Goal: Information Seeking & Learning: Learn about a topic

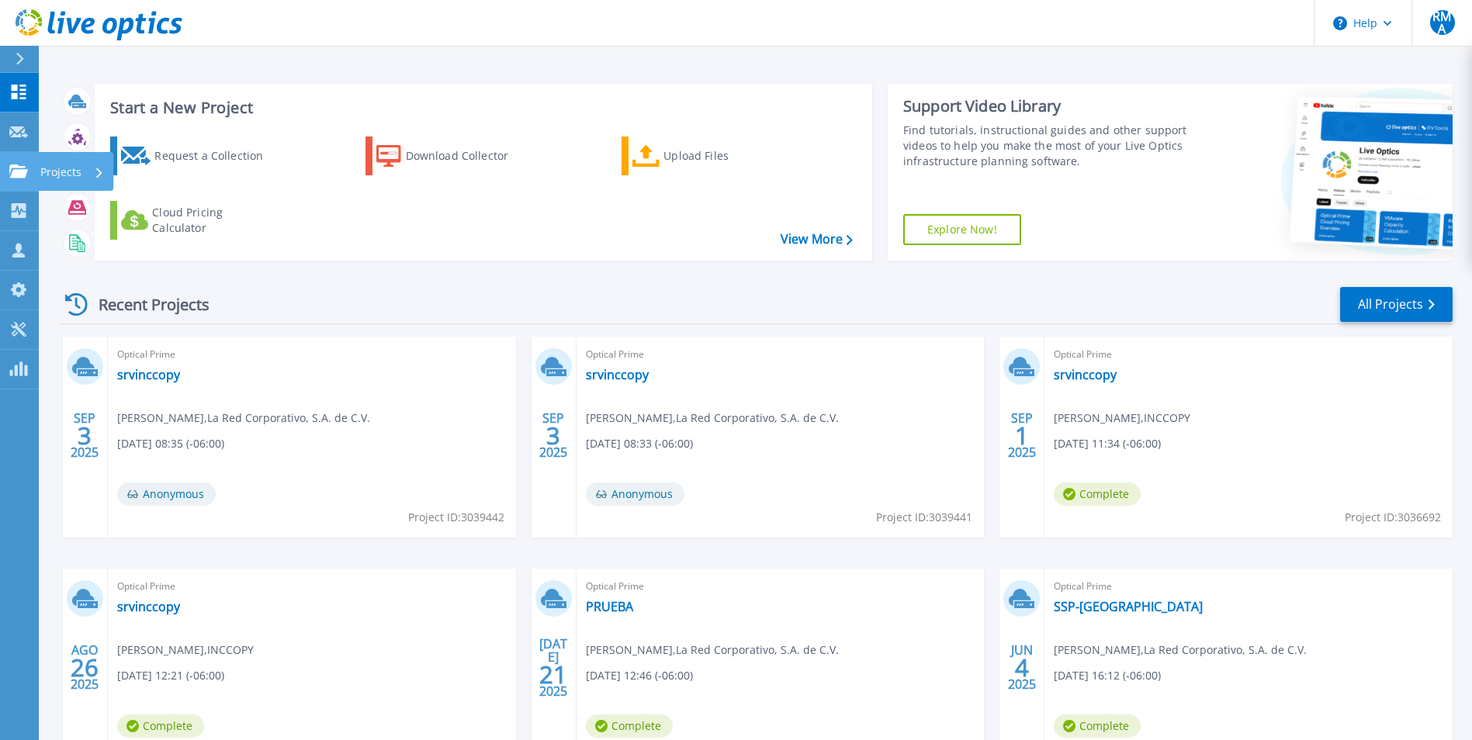
click at [71, 175] on p "Projects" at bounding box center [60, 172] width 41 height 40
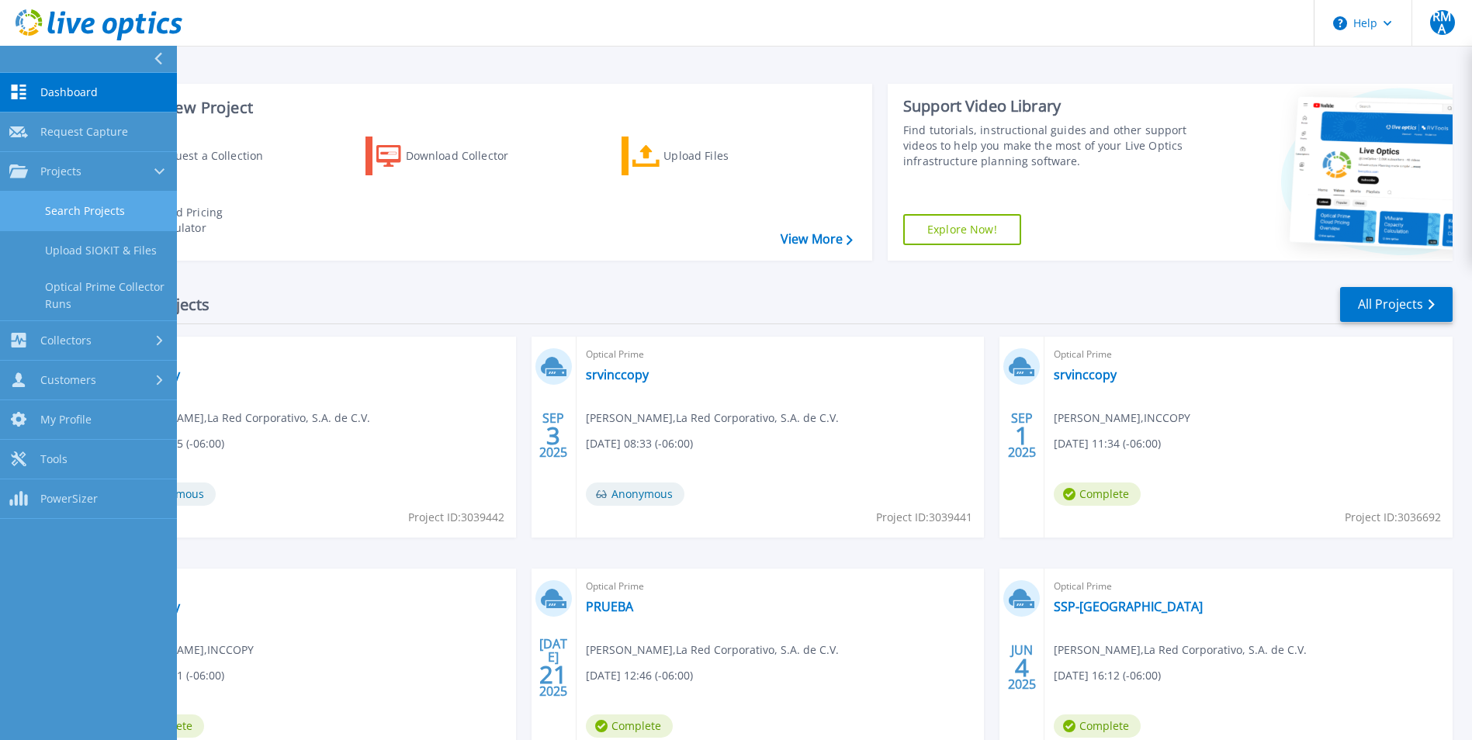
click at [96, 203] on link "Search Projects" at bounding box center [88, 212] width 177 height 40
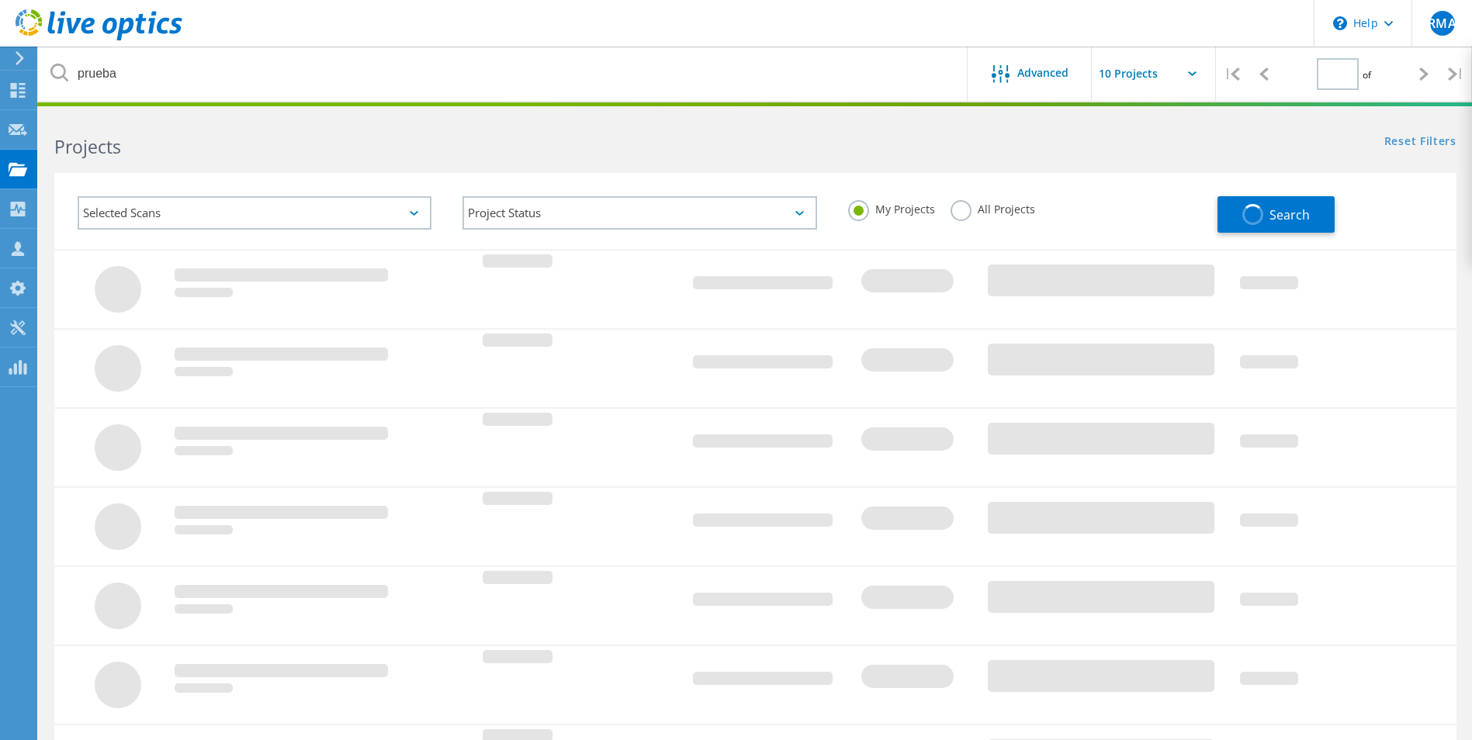
type input "1"
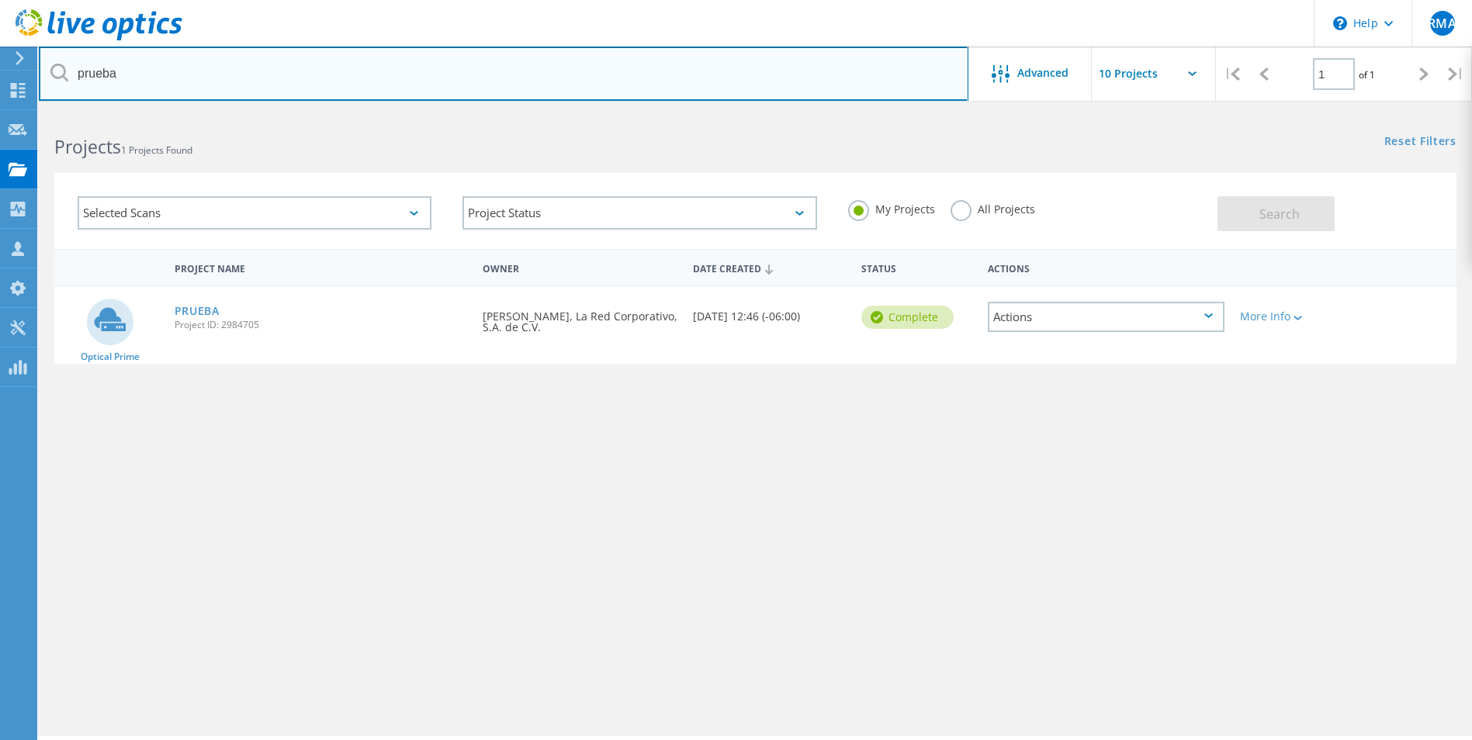
drag, startPoint x: 150, startPoint y: 82, endPoint x: -3, endPoint y: 70, distance: 153.4
click at [0, 70] on html "\n Help Explore Helpful Articles Contact Support RMA Channel Partner Rodrigo Mo…" at bounding box center [736, 391] width 1472 height 783
type input "ujat"
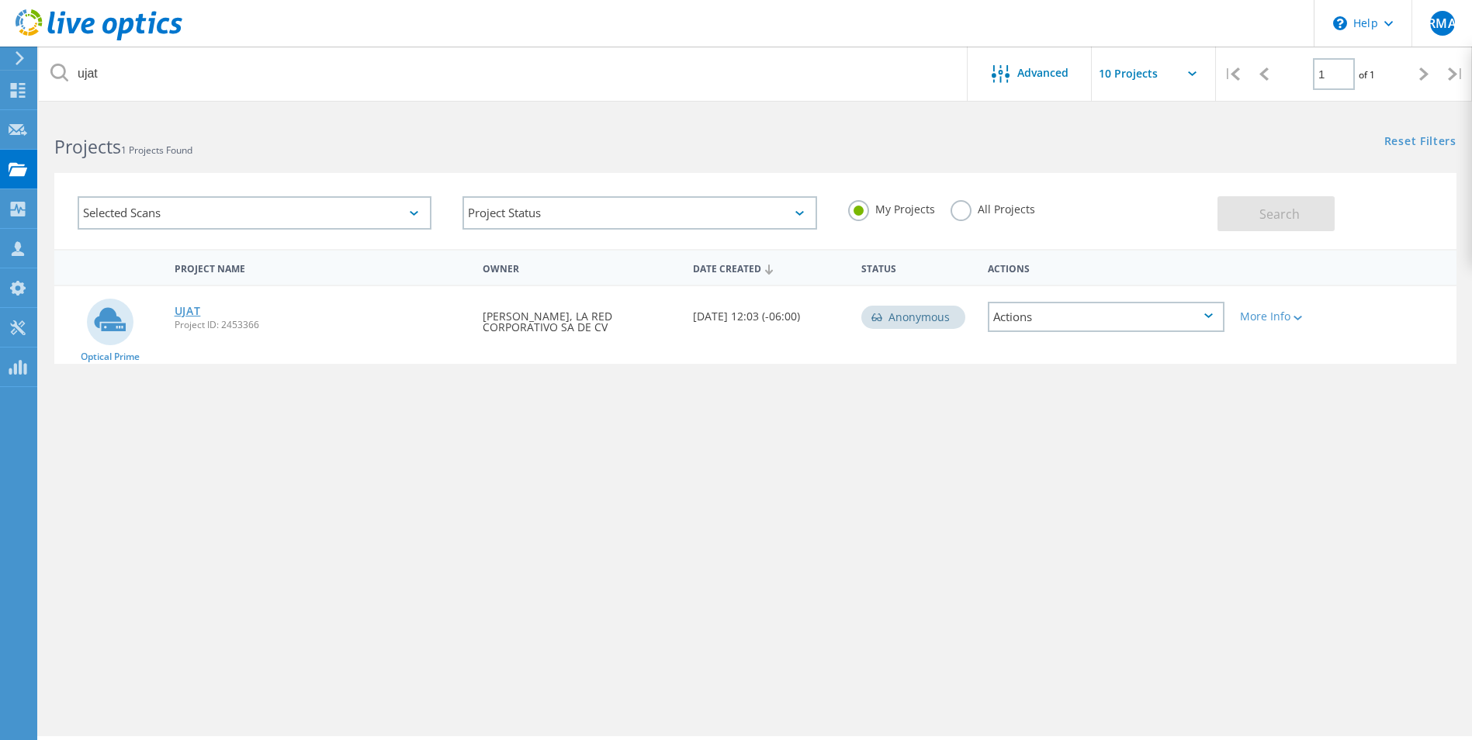
click at [181, 311] on link "UJAT" at bounding box center [188, 311] width 26 height 11
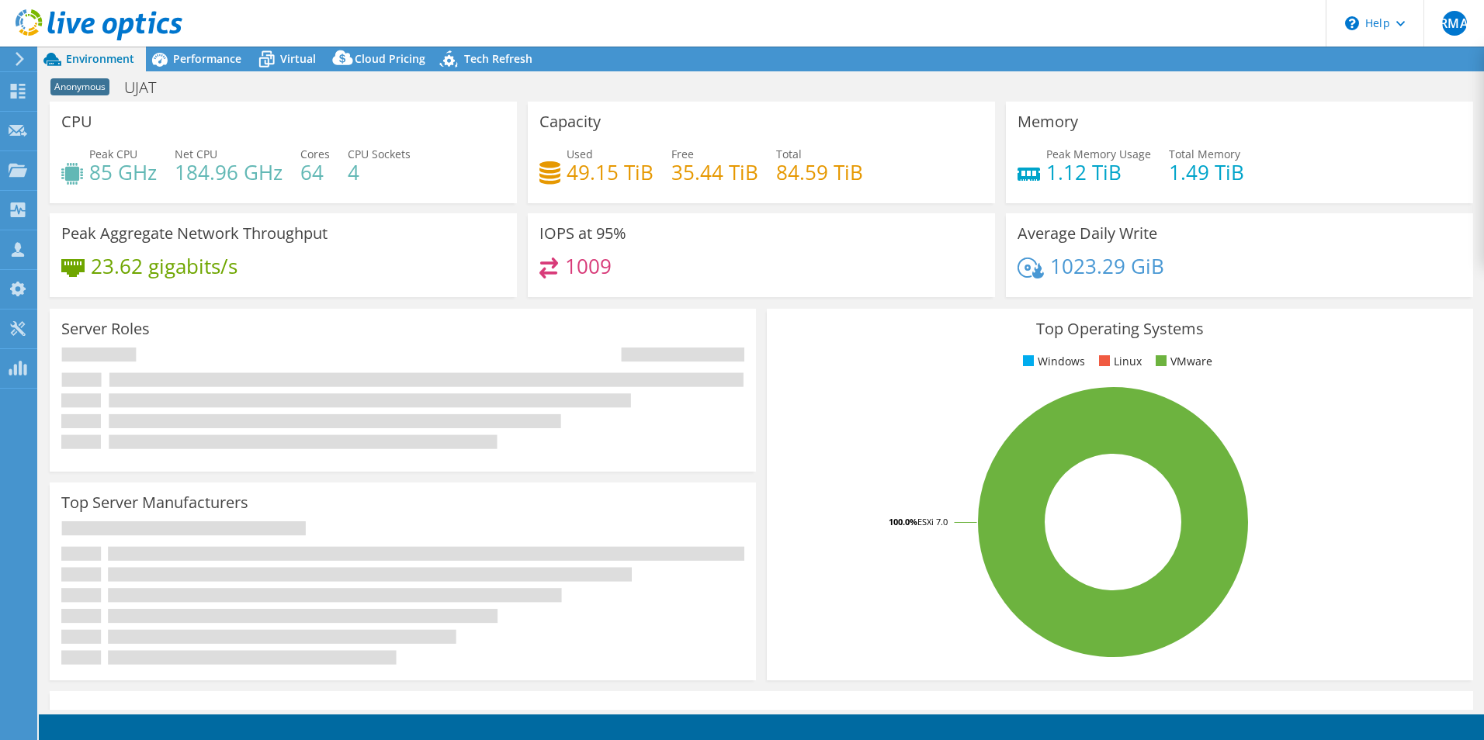
select select "USD"
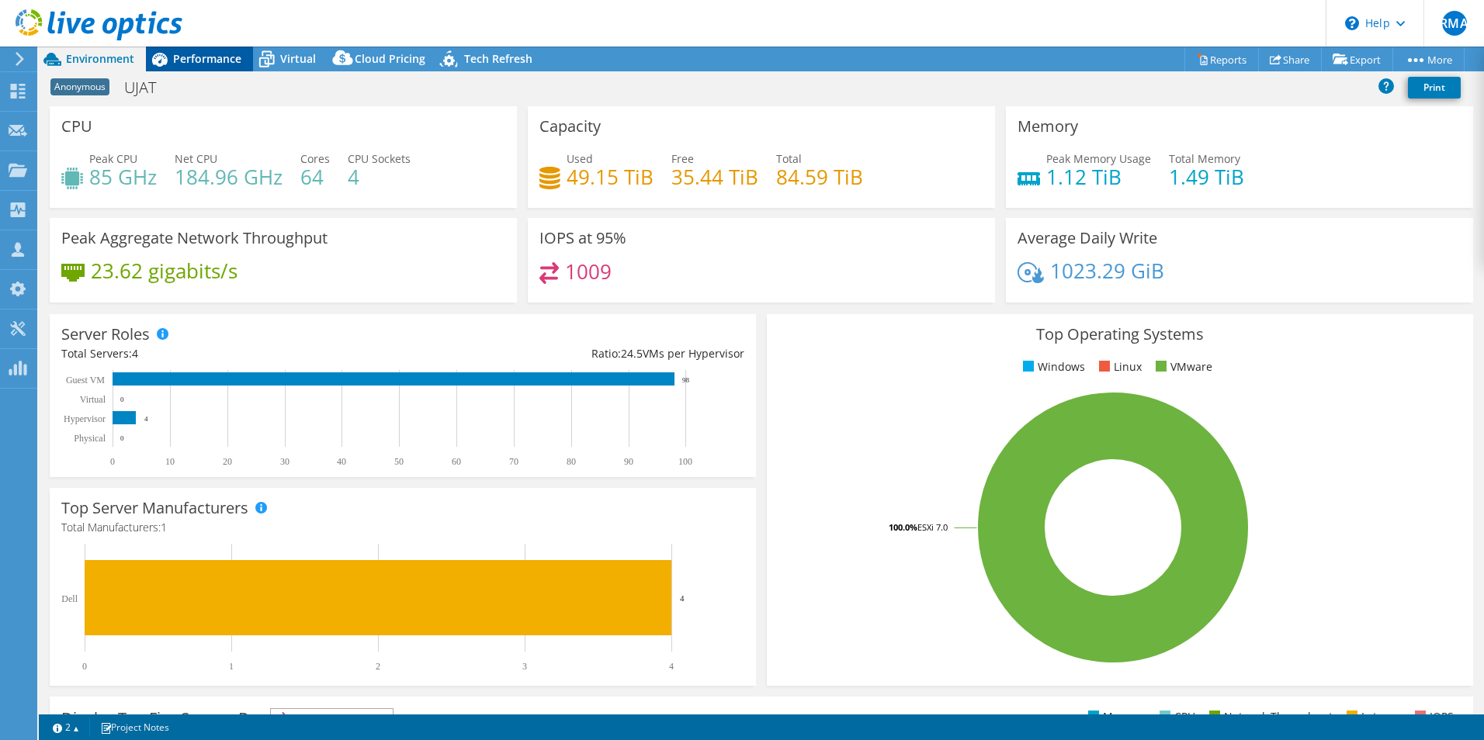
click at [193, 61] on span "Performance" at bounding box center [207, 58] width 68 height 15
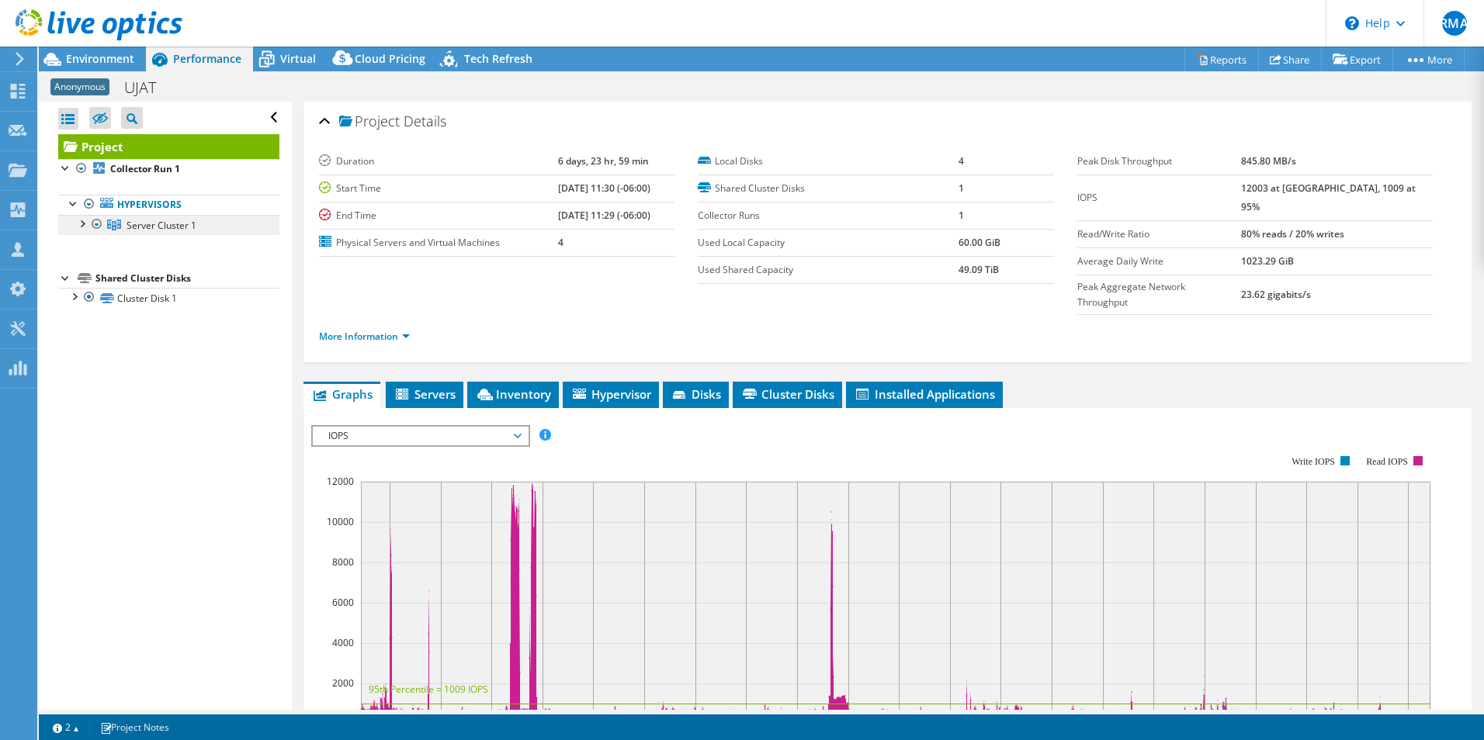
click at [73, 225] on link "Server Cluster 1" at bounding box center [168, 225] width 221 height 20
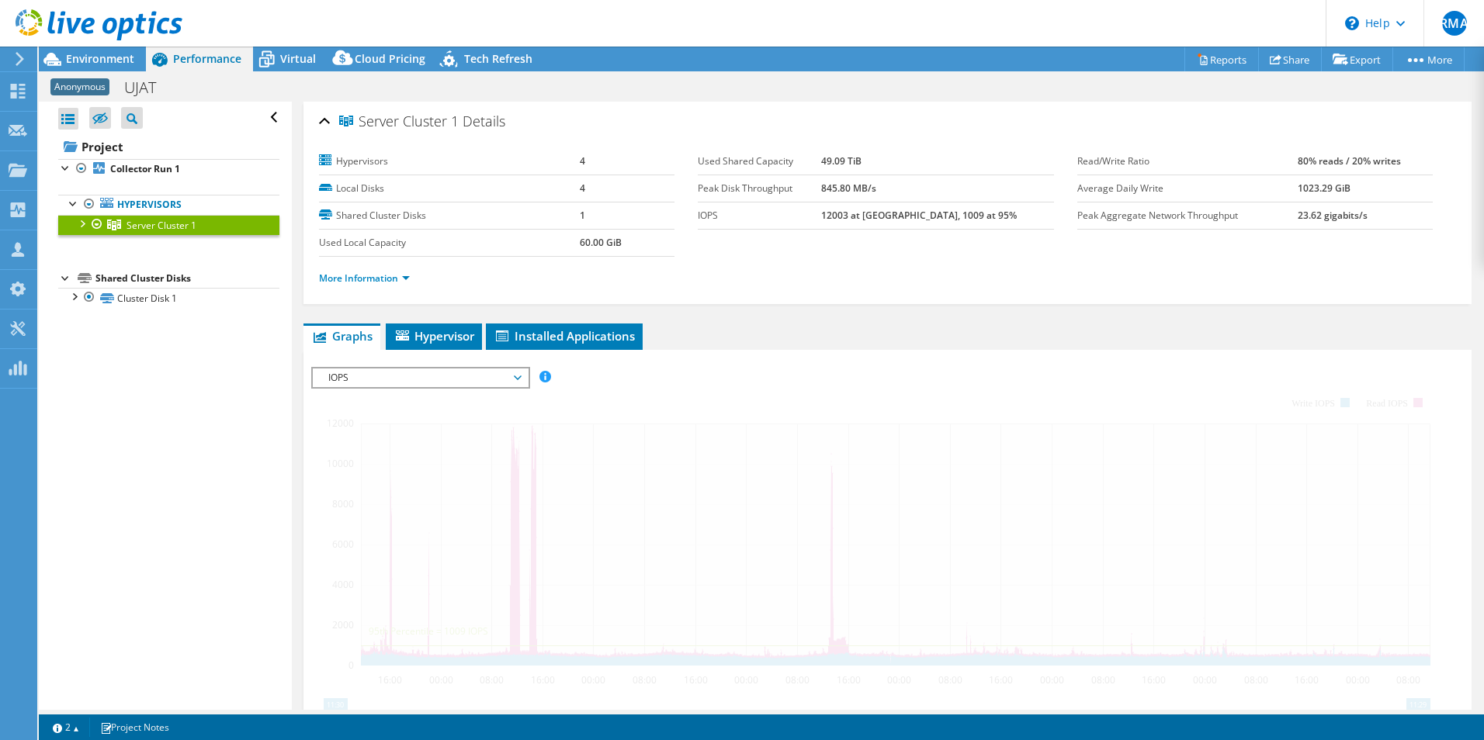
click at [81, 227] on div at bounding box center [82, 223] width 16 height 16
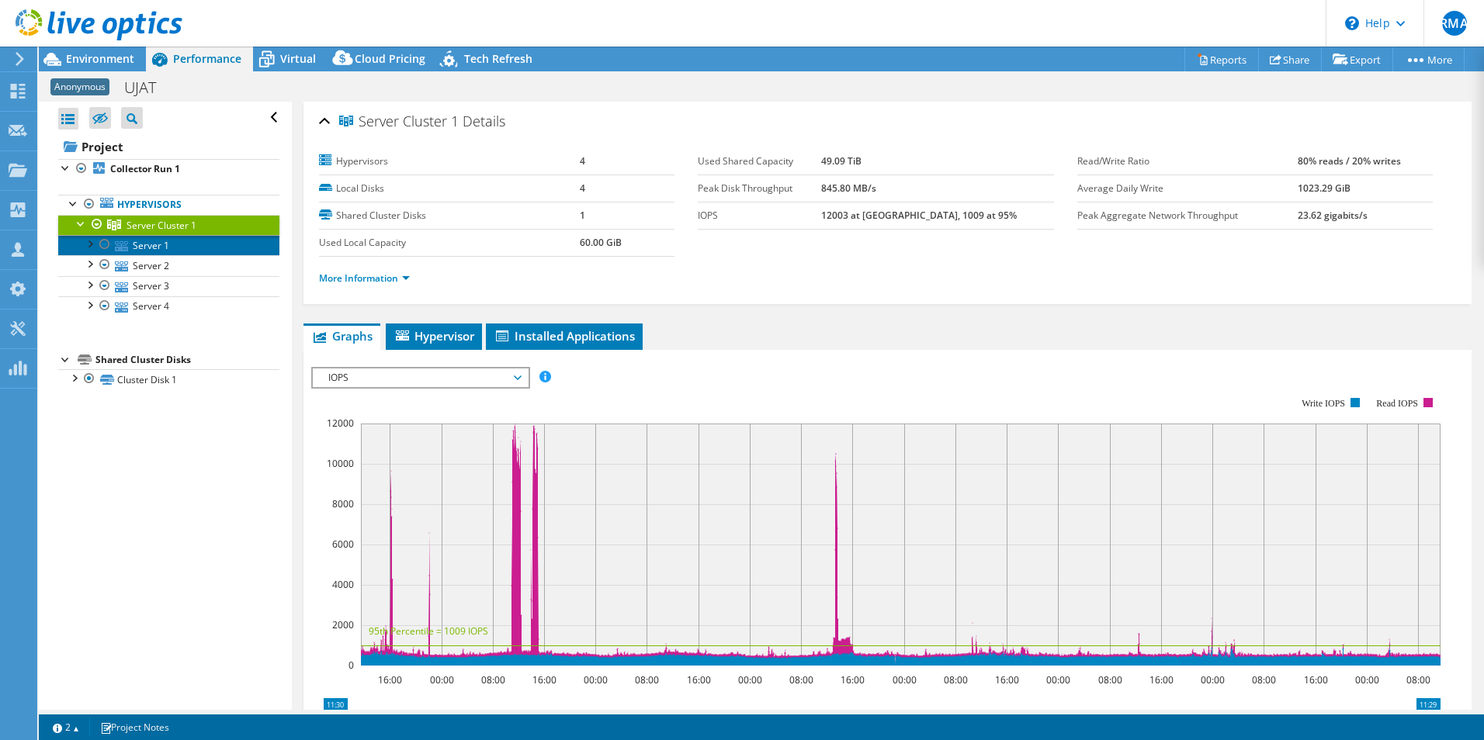
click at [175, 250] on link "Server 1" at bounding box center [168, 245] width 221 height 20
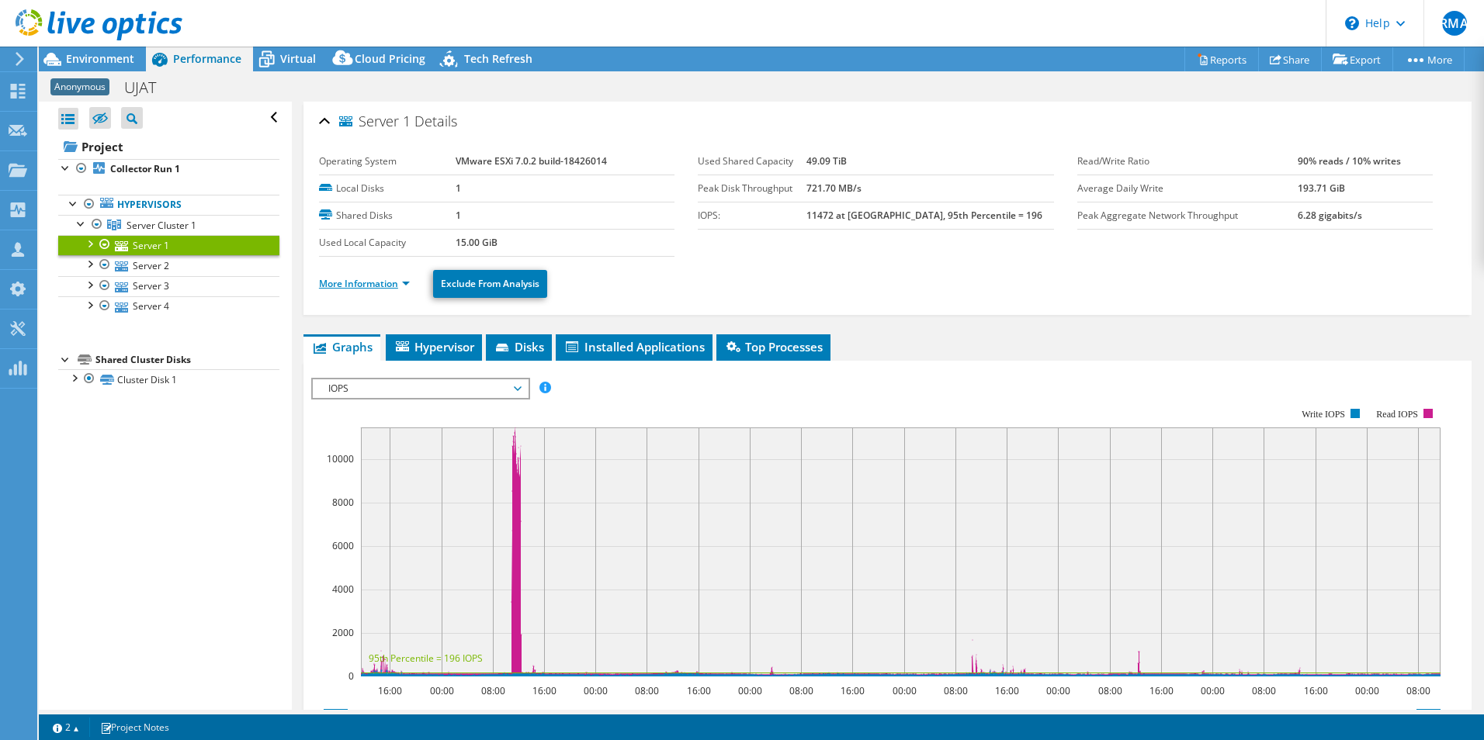
click at [394, 280] on link "More Information" at bounding box center [364, 283] width 91 height 13
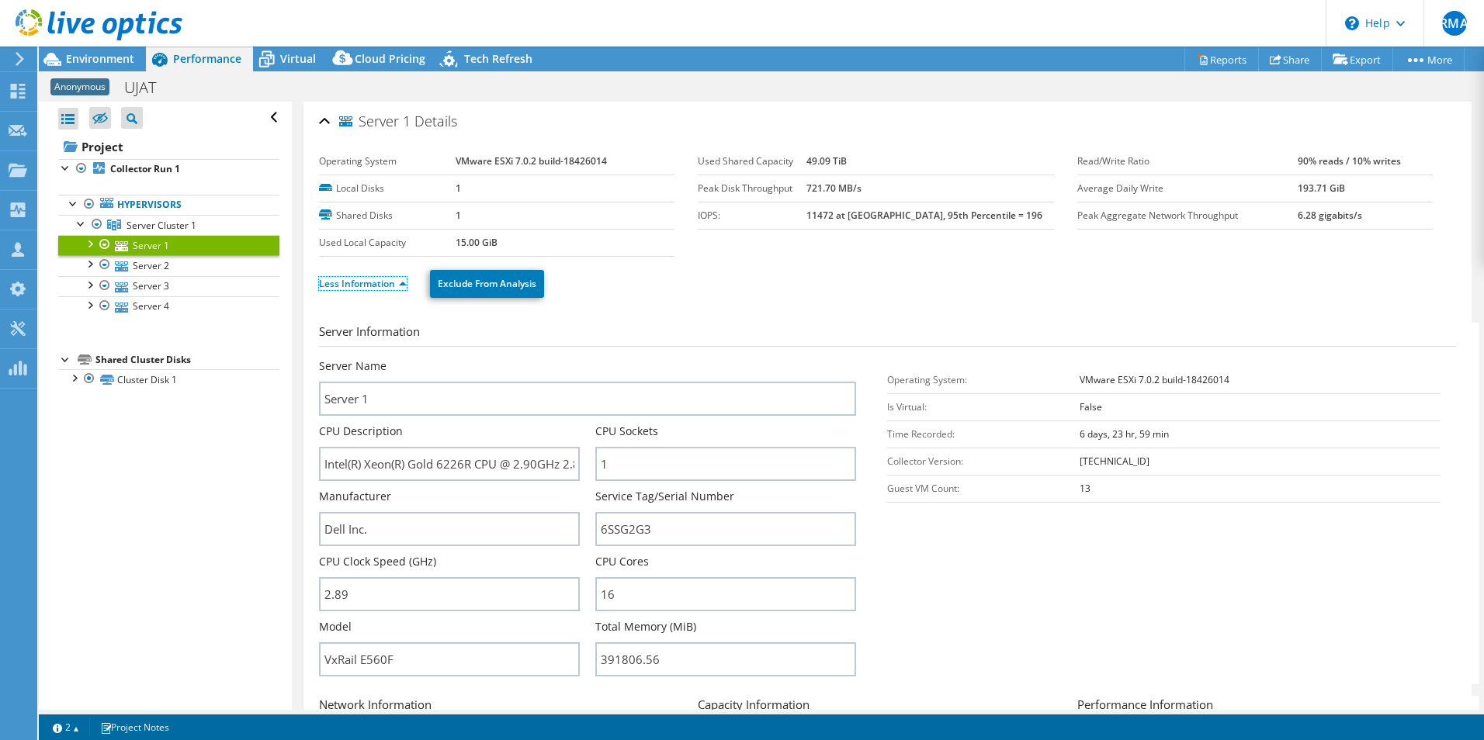
scroll to position [78, 0]
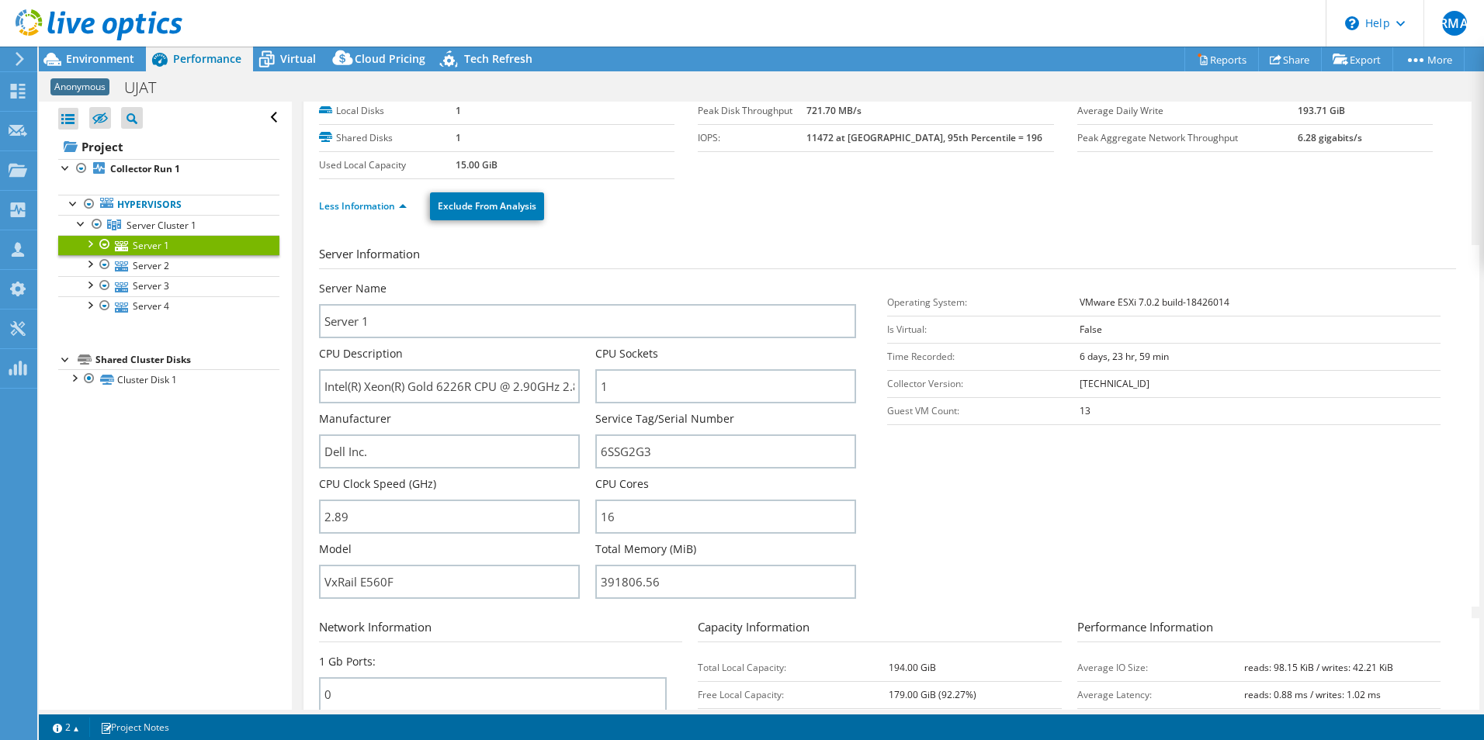
click at [688, 261] on h3 "Server Information" at bounding box center [887, 257] width 1137 height 24
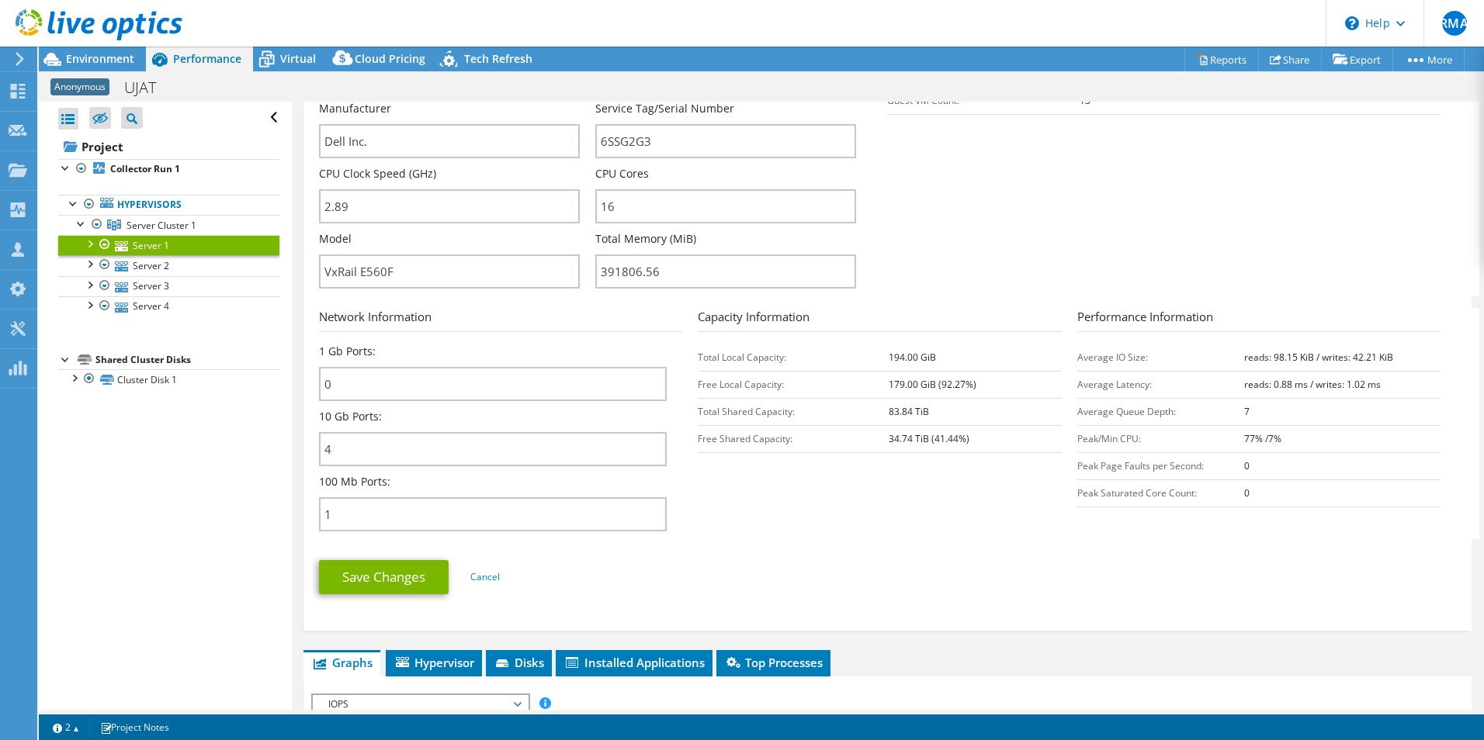
scroll to position [776, 0]
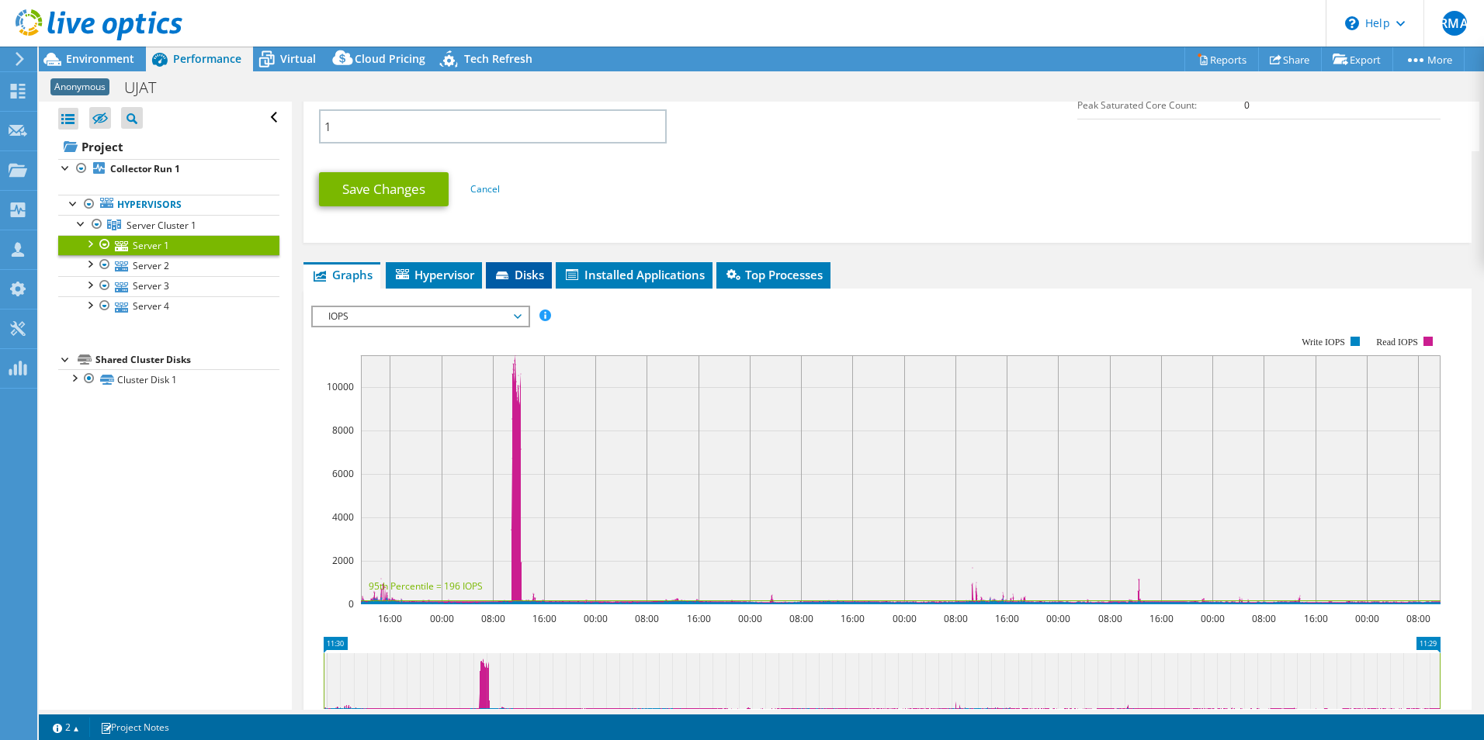
click at [525, 278] on span "Disks" at bounding box center [519, 275] width 50 height 16
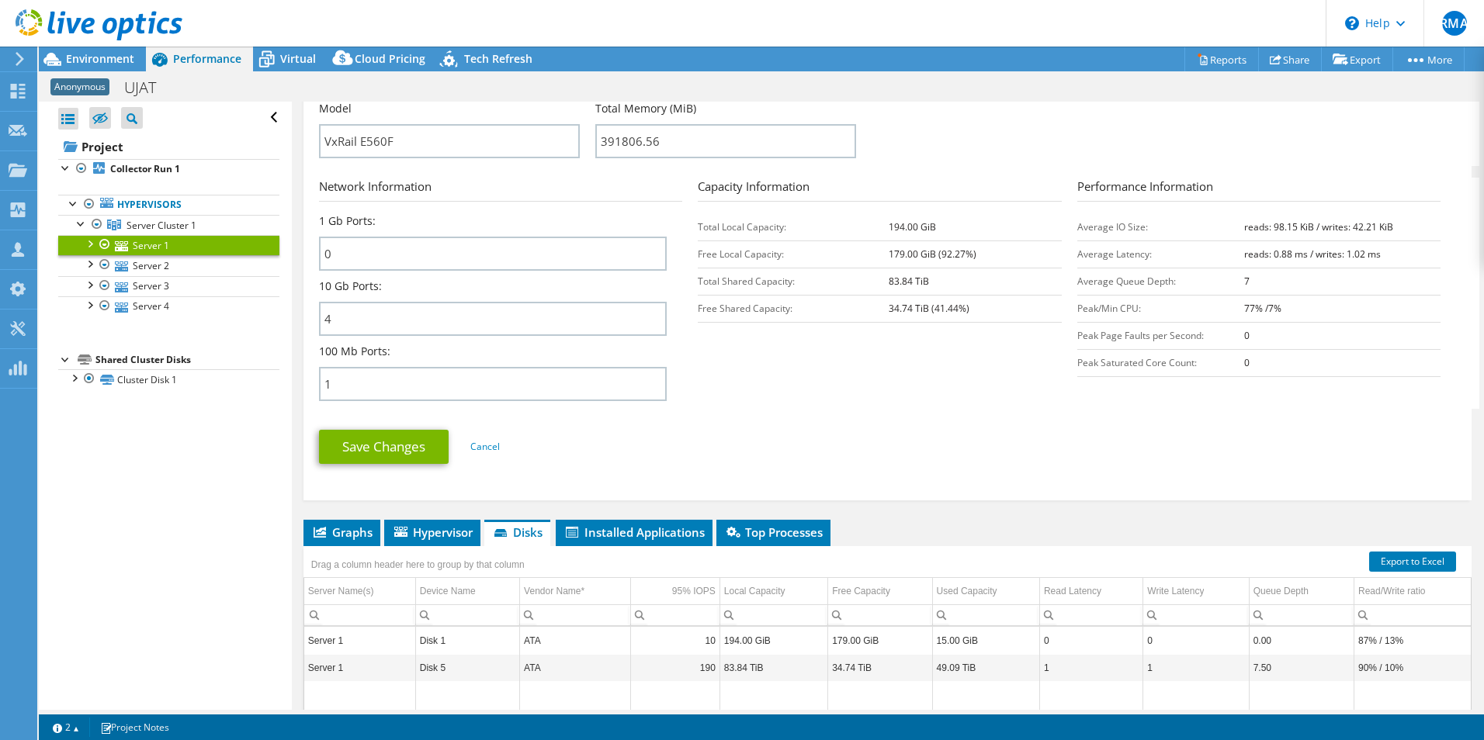
scroll to position [433, 0]
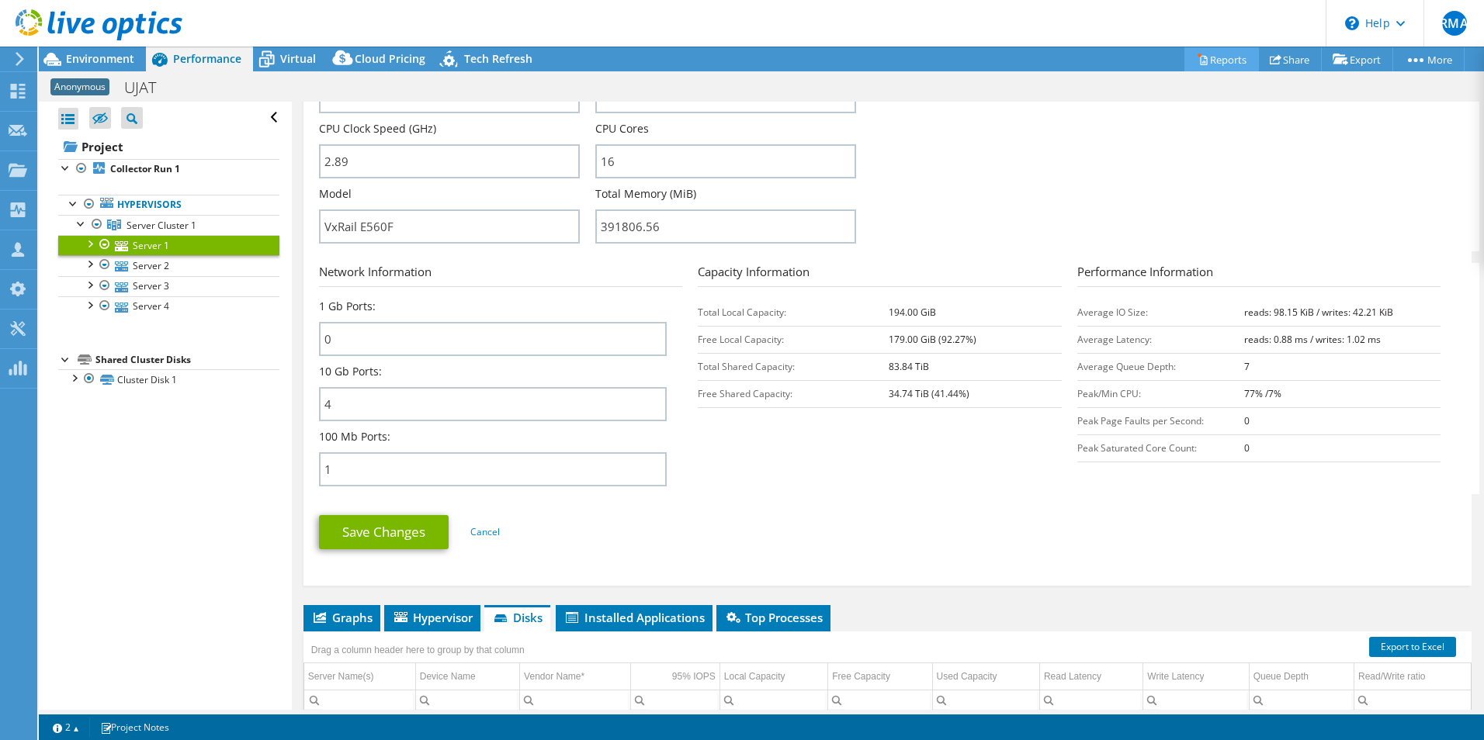
click at [1218, 61] on link "Reports" at bounding box center [1221, 59] width 74 height 24
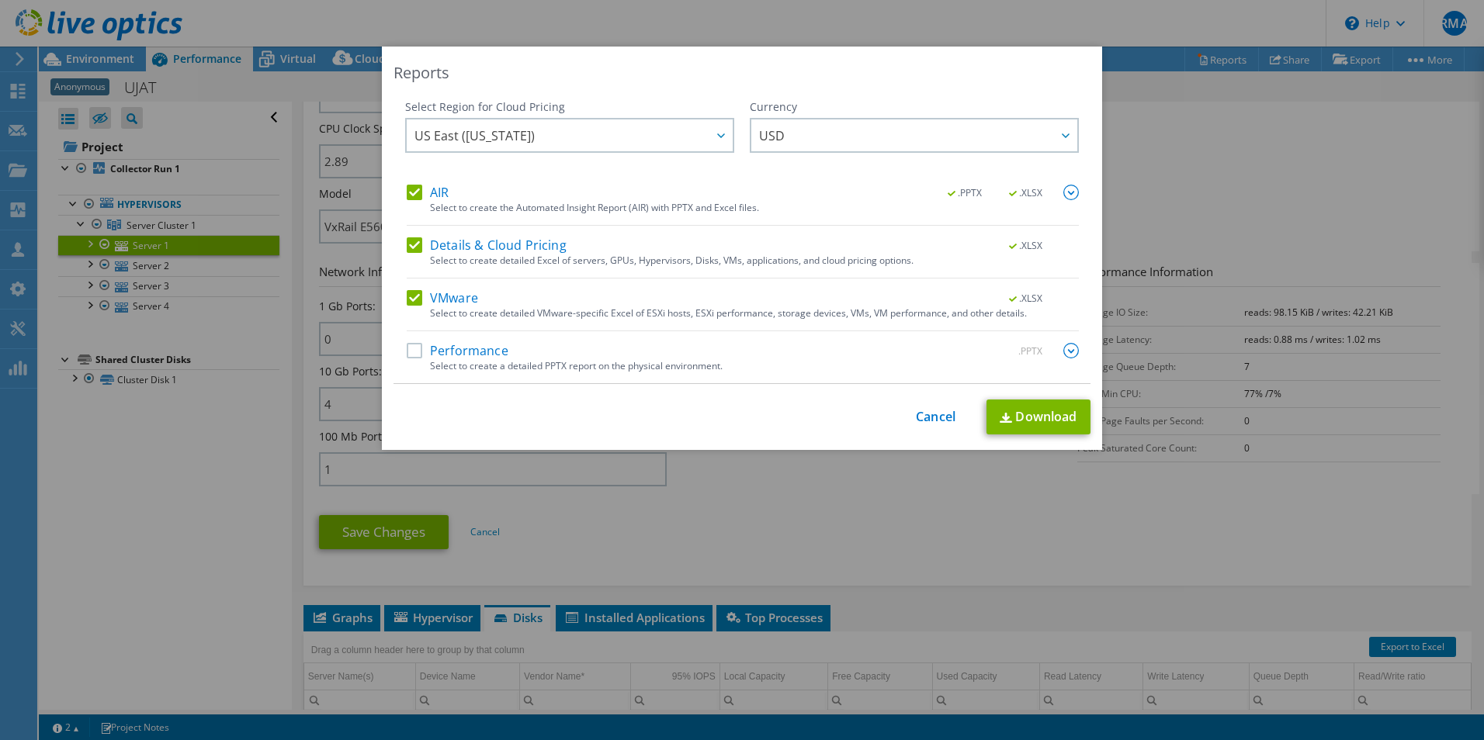
click at [416, 196] on label "AIR" at bounding box center [428, 193] width 42 height 16
click at [0, 0] on input "AIR" at bounding box center [0, 0] width 0 height 0
click at [409, 241] on label "Details & Cloud Pricing" at bounding box center [487, 245] width 160 height 16
click at [0, 0] on input "Details & Cloud Pricing" at bounding box center [0, 0] width 0 height 0
click at [1037, 413] on link "Download" at bounding box center [1038, 417] width 104 height 35
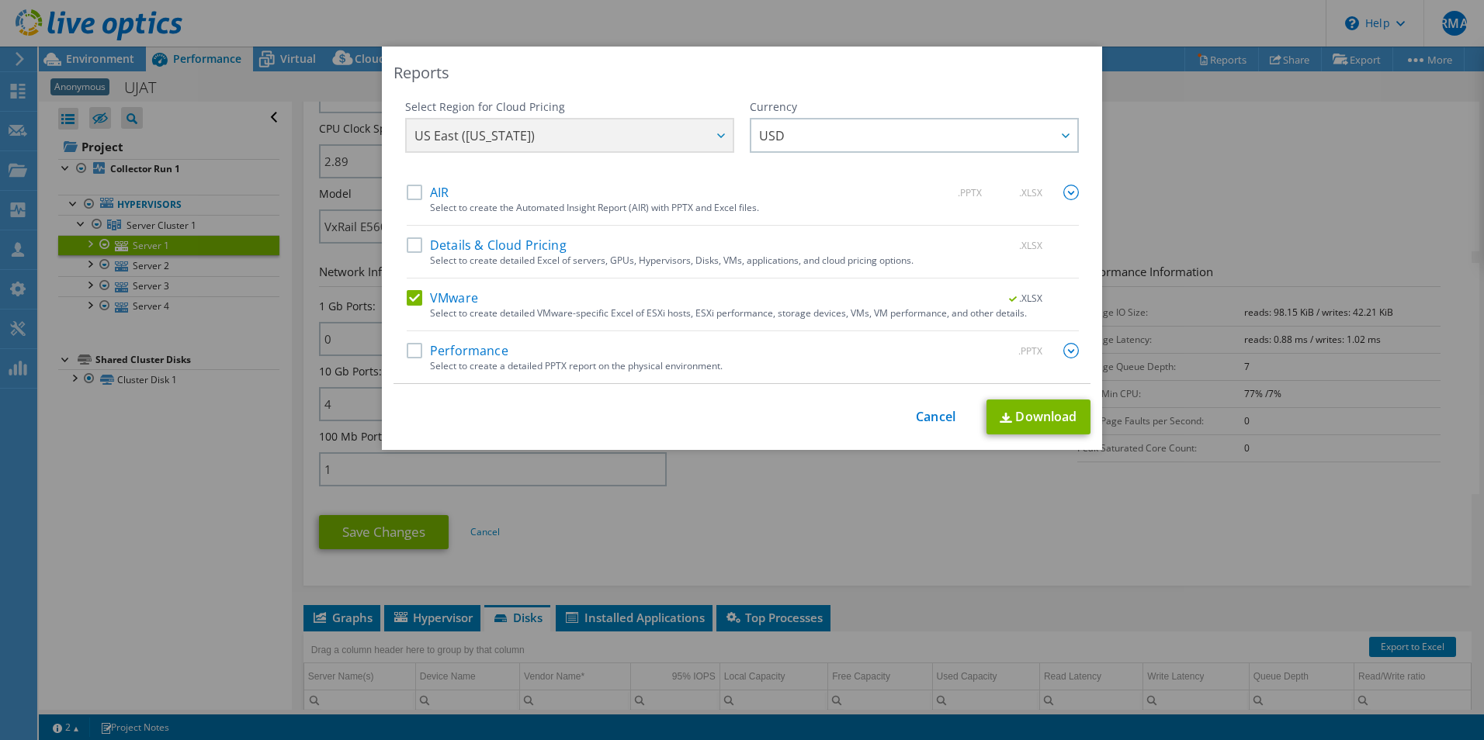
click at [932, 405] on div "This process may take a while, please wait... Cancel Download" at bounding box center [741, 417] width 697 height 35
click at [935, 413] on link "Cancel" at bounding box center [936, 417] width 40 height 15
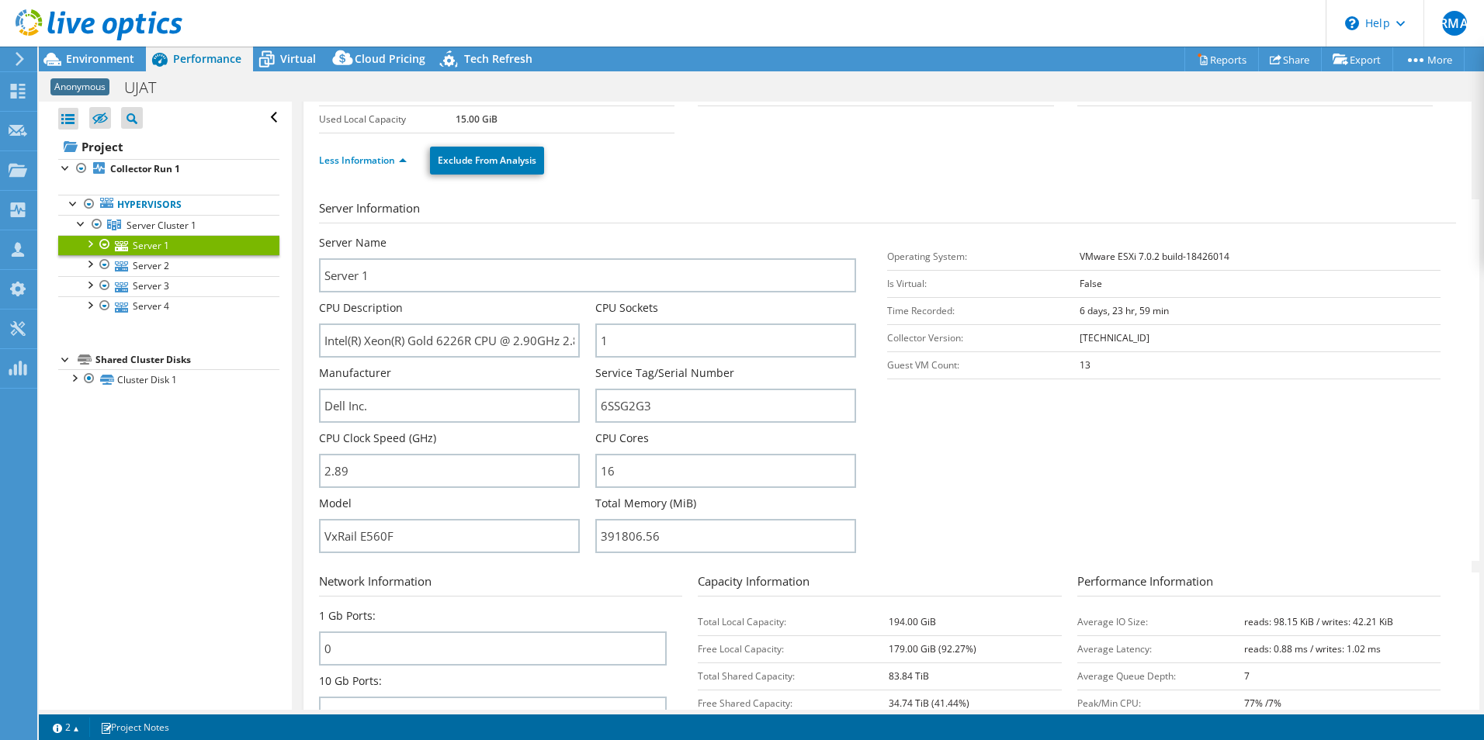
scroll to position [123, 0]
drag, startPoint x: 394, startPoint y: 538, endPoint x: 296, endPoint y: 545, distance: 98.8
click at [293, 542] on div "Server 1 Details Operating System VMware ESXi 7.0.2 build-18426014 Local Disks …" at bounding box center [887, 655] width 1191 height 1352
click at [1044, 479] on section "Server Information Server Name Server 1 CPU Description Intel(R) Xeon(R) Gold 6…" at bounding box center [891, 381] width 1145 height 362
click at [199, 541] on div "Open All Close All Hide Excluded Nodes Project Tree Filter" at bounding box center [165, 406] width 252 height 608
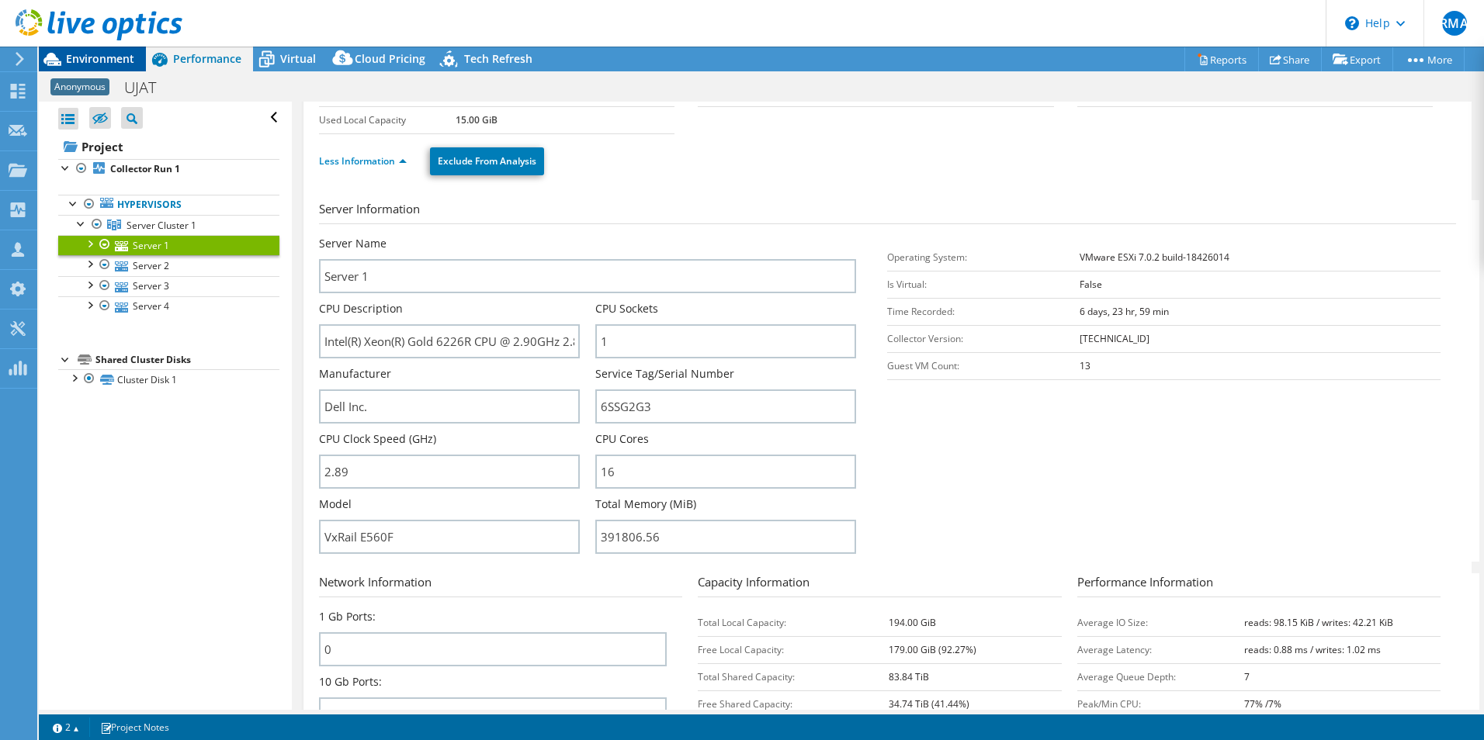
click at [120, 52] on span "Environment" at bounding box center [100, 58] width 68 height 15
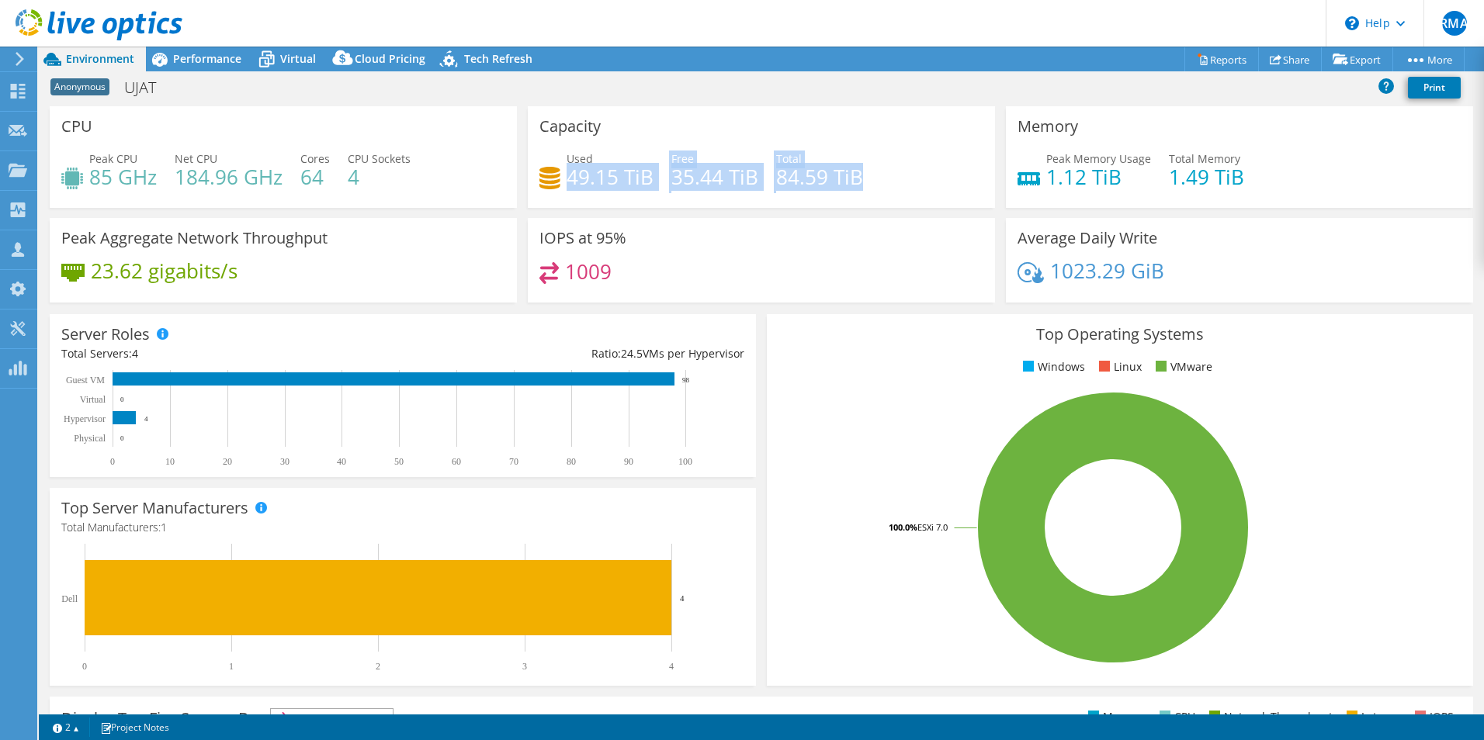
drag, startPoint x: 564, startPoint y: 181, endPoint x: 870, endPoint y: 179, distance: 305.7
click at [870, 179] on div "Used 49.15 TiB Free 35.44 TiB Total 84.59 TiB" at bounding box center [761, 176] width 444 height 50
drag, startPoint x: 870, startPoint y: 179, endPoint x: 837, endPoint y: 186, distance: 34.1
click at [846, 184] on h4 "84.59 TiB" at bounding box center [819, 176] width 87 height 17
drag, startPoint x: 772, startPoint y: 178, endPoint x: 821, endPoint y: 182, distance: 49.0
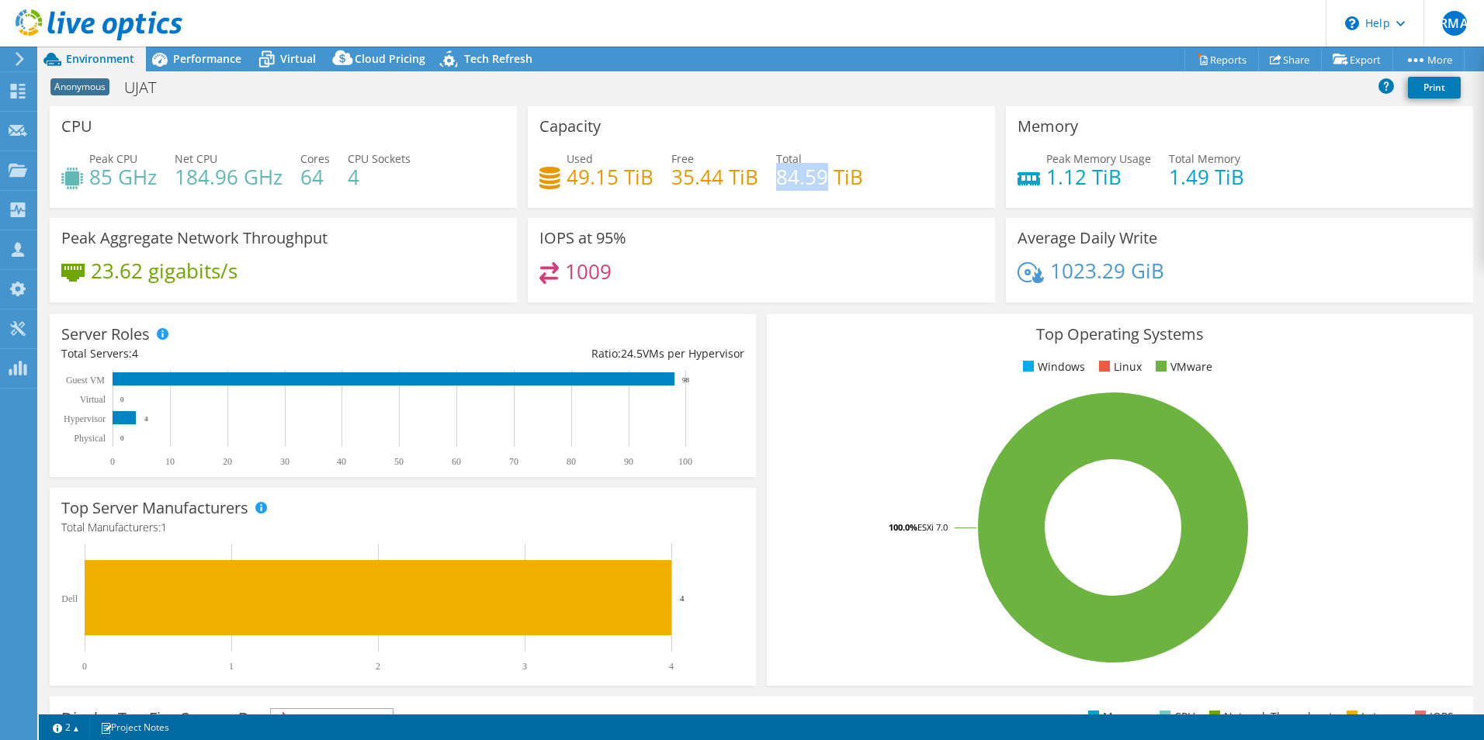
click at [821, 182] on h4 "84.59 TiB" at bounding box center [819, 176] width 87 height 17
drag, startPoint x: 821, startPoint y: 182, endPoint x: 806, endPoint y: 190, distance: 17.0
click at [812, 185] on h4 "84.59 TiB" at bounding box center [819, 176] width 87 height 17
drag, startPoint x: 767, startPoint y: 175, endPoint x: 856, endPoint y: 178, distance: 88.5
click at [856, 178] on div "Used 49.15 TiB Free 35.44 TiB Total 84.59 TiB" at bounding box center [761, 176] width 444 height 50
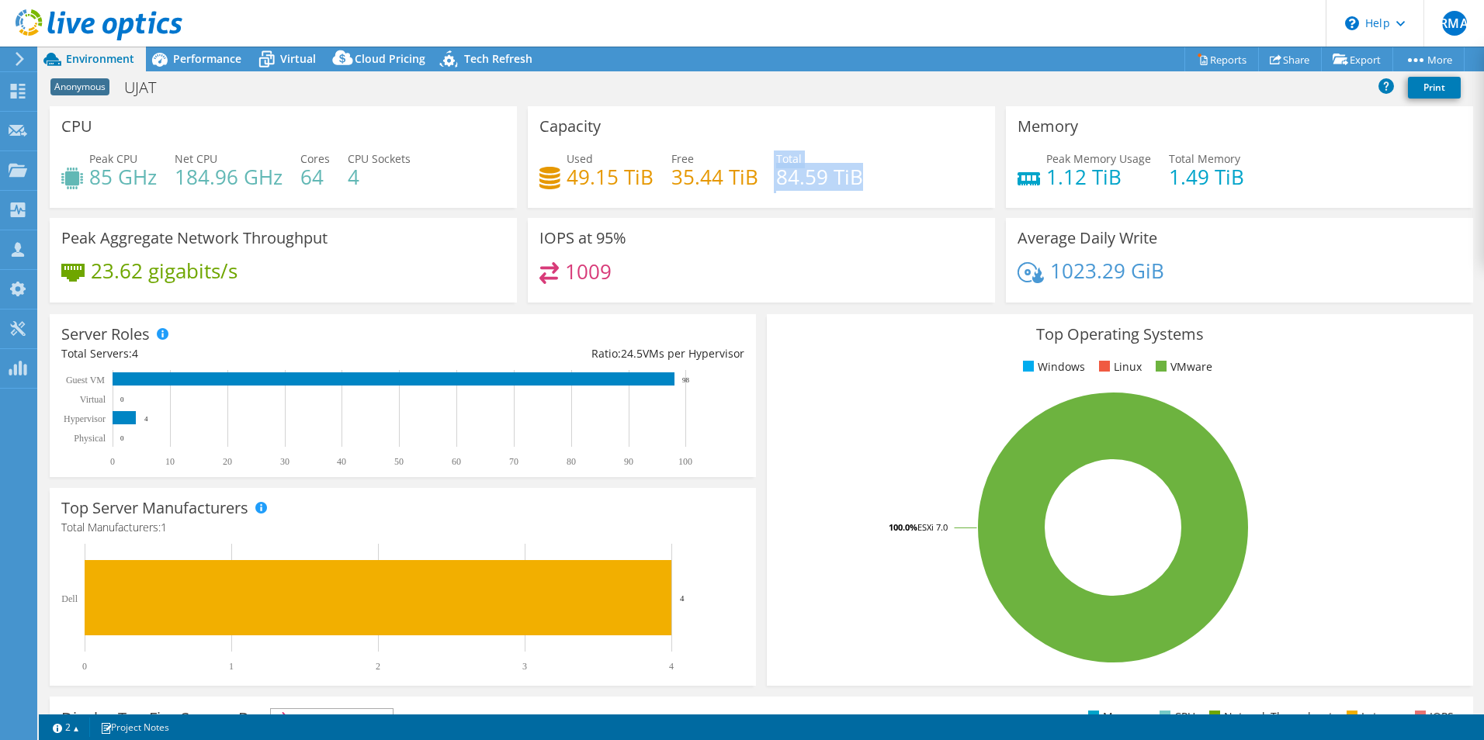
drag, startPoint x: 856, startPoint y: 178, endPoint x: 836, endPoint y: 190, distance: 23.7
click at [851, 185] on h4 "84.59 TiB" at bounding box center [819, 176] width 87 height 17
click at [726, 185] on h4 "35.44 TiB" at bounding box center [714, 176] width 87 height 17
click at [211, 57] on span "Performance" at bounding box center [207, 58] width 68 height 15
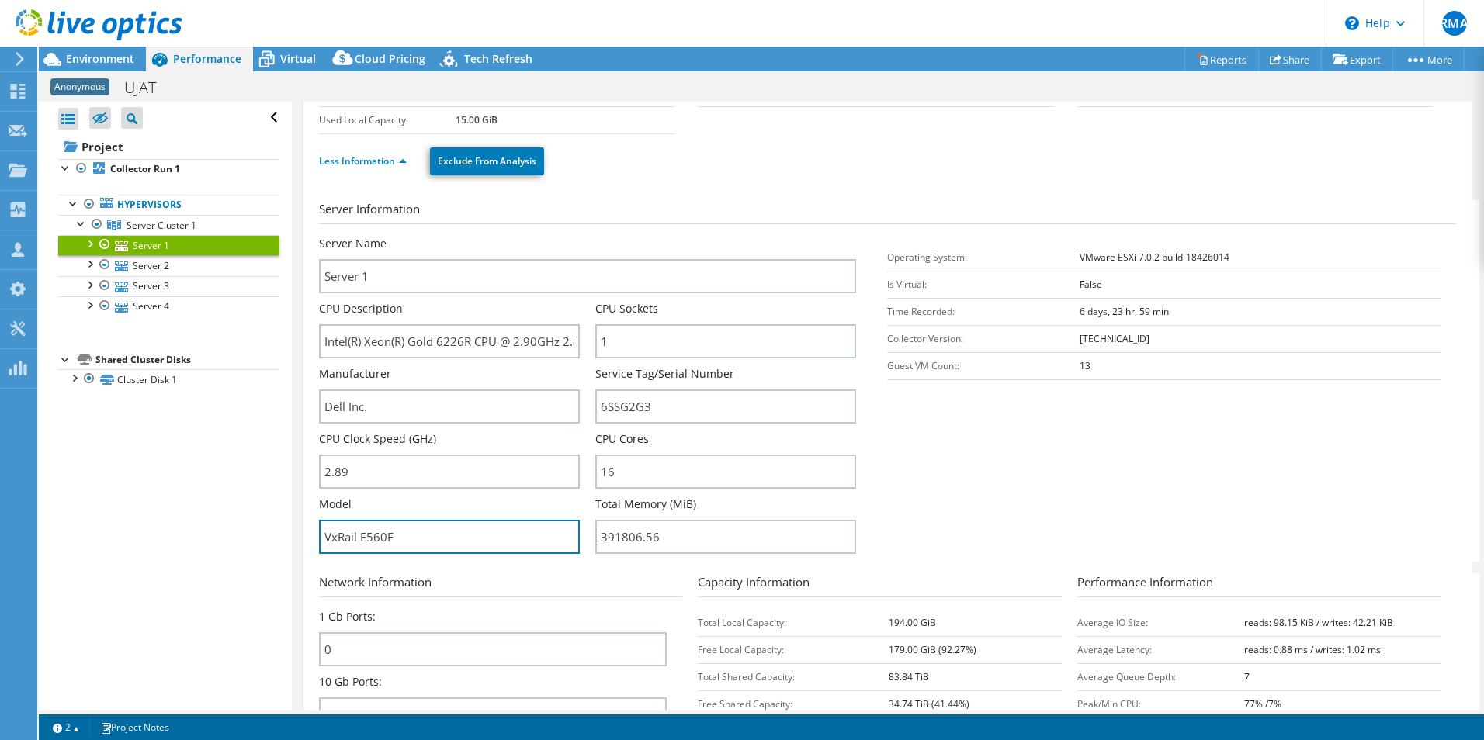
drag, startPoint x: 428, startPoint y: 533, endPoint x: 300, endPoint y: 541, distance: 128.3
click at [300, 541] on div "Server 1 Details Operating System VMware ESXi 7.0.2 build-18426014 Local Disks …" at bounding box center [887, 655] width 1191 height 1352
click at [393, 537] on input "VxRail E560F" at bounding box center [449, 537] width 261 height 34
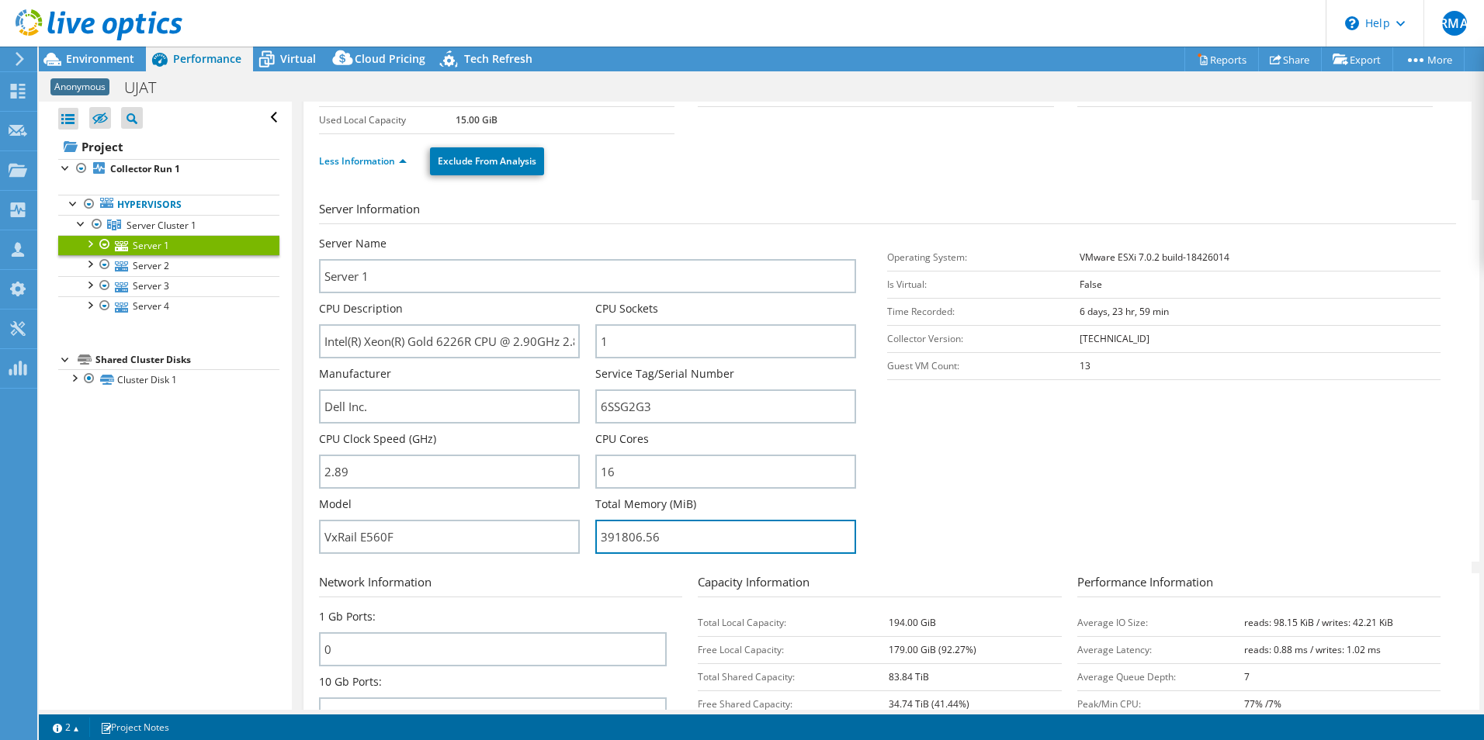
drag, startPoint x: 662, startPoint y: 538, endPoint x: 579, endPoint y: 541, distance: 83.1
click at [579, 236] on div "Server Name Server 1 CPU Description Intel(R) Xeon(R) Gold 6226R CPU @ 2.90GHz …" at bounding box center [595, 236] width 553 height 0
click at [990, 511] on section "Server Information Server Name Server 1 CPU Description Intel(R) Xeon(R) Gold 6…" at bounding box center [891, 381] width 1145 height 362
drag, startPoint x: 673, startPoint y: 537, endPoint x: 583, endPoint y: 541, distance: 90.1
click at [583, 236] on div "Server Name Server 1 CPU Description Intel(R) Xeon(R) Gold 6226R CPU @ 2.90GHz …" at bounding box center [595, 236] width 553 height 0
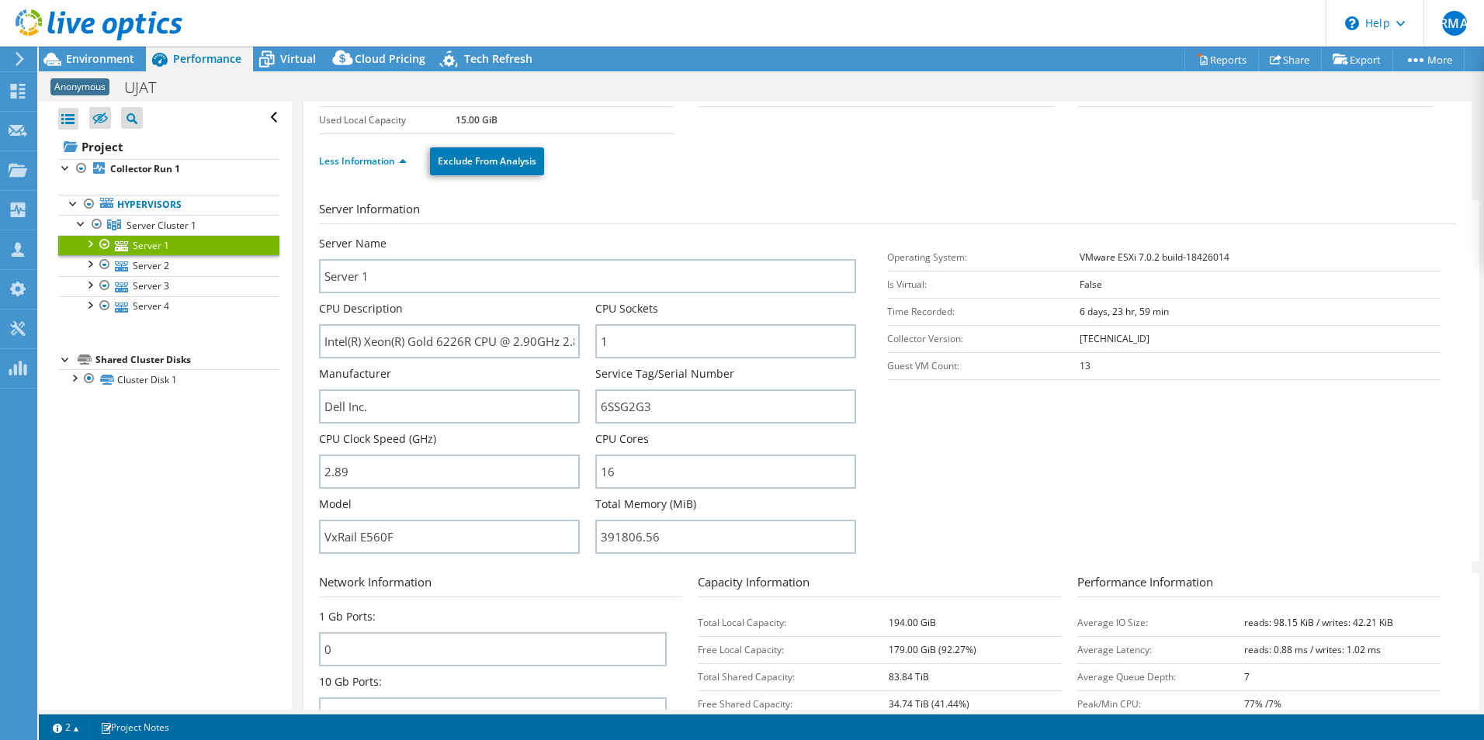
click at [975, 552] on section "Server Information Server Name Server 1 CPU Description Intel(R) Xeon(R) Gold 6…" at bounding box center [891, 381] width 1145 height 362
drag, startPoint x: 665, startPoint y: 539, endPoint x: 556, endPoint y: 548, distance: 109.8
click at [556, 236] on div "Server Name Server 1 CPU Description Intel(R) Xeon(R) Gold 6226R CPU @ 2.90GHz …" at bounding box center [595, 236] width 553 height 0
click at [927, 538] on section "Server Information Server Name Server 1 CPU Description Intel(R) Xeon(R) Gold 6…" at bounding box center [891, 381] width 1145 height 362
drag, startPoint x: 669, startPoint y: 504, endPoint x: 692, endPoint y: 504, distance: 23.3
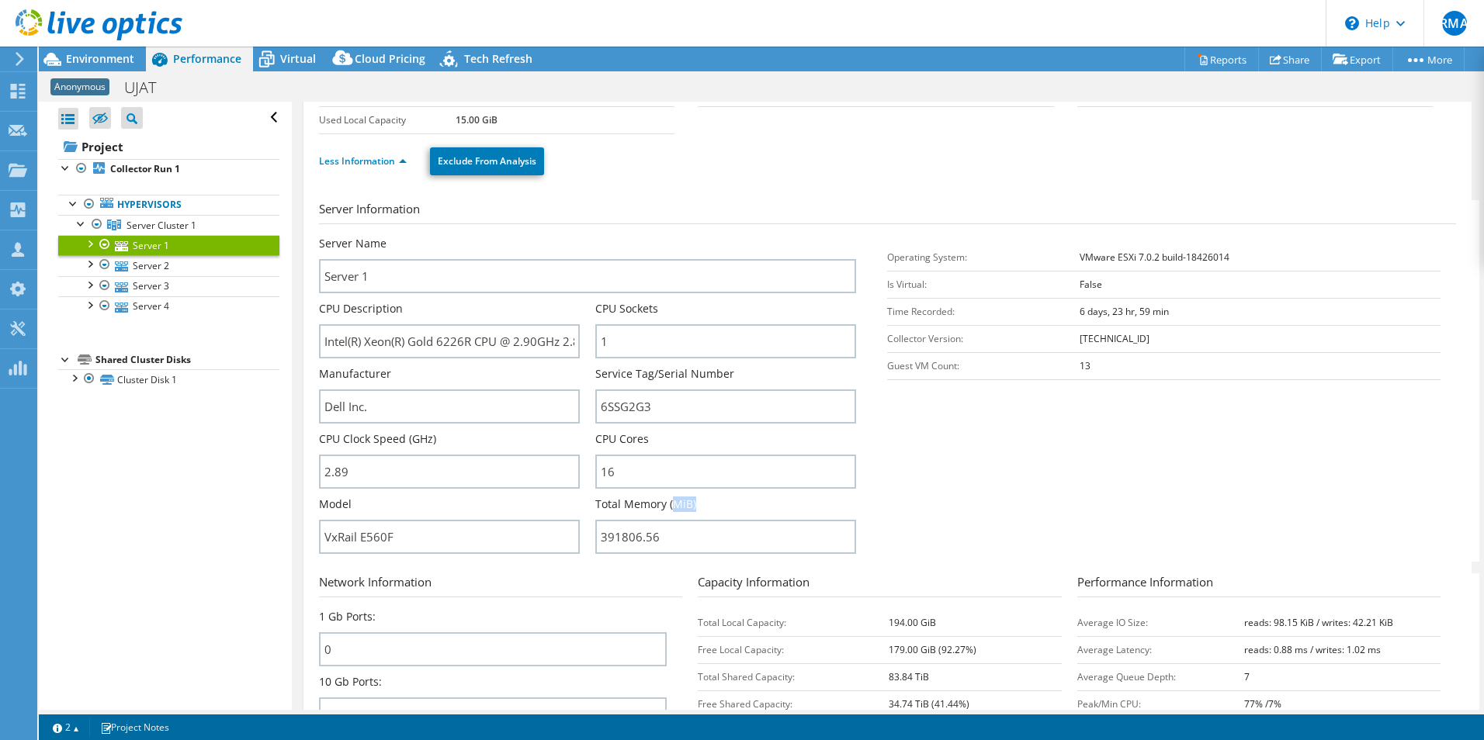
click at [692, 504] on div "Total Memory (MiB) 391806.56" at bounding box center [725, 525] width 261 height 57
drag, startPoint x: 692, startPoint y: 504, endPoint x: 686, endPoint y: 511, distance: 9.9
click at [681, 506] on label "Total Memory (MiB)" at bounding box center [645, 505] width 101 height 16
click at [626, 404] on input "6SSG2G3" at bounding box center [725, 407] width 261 height 34
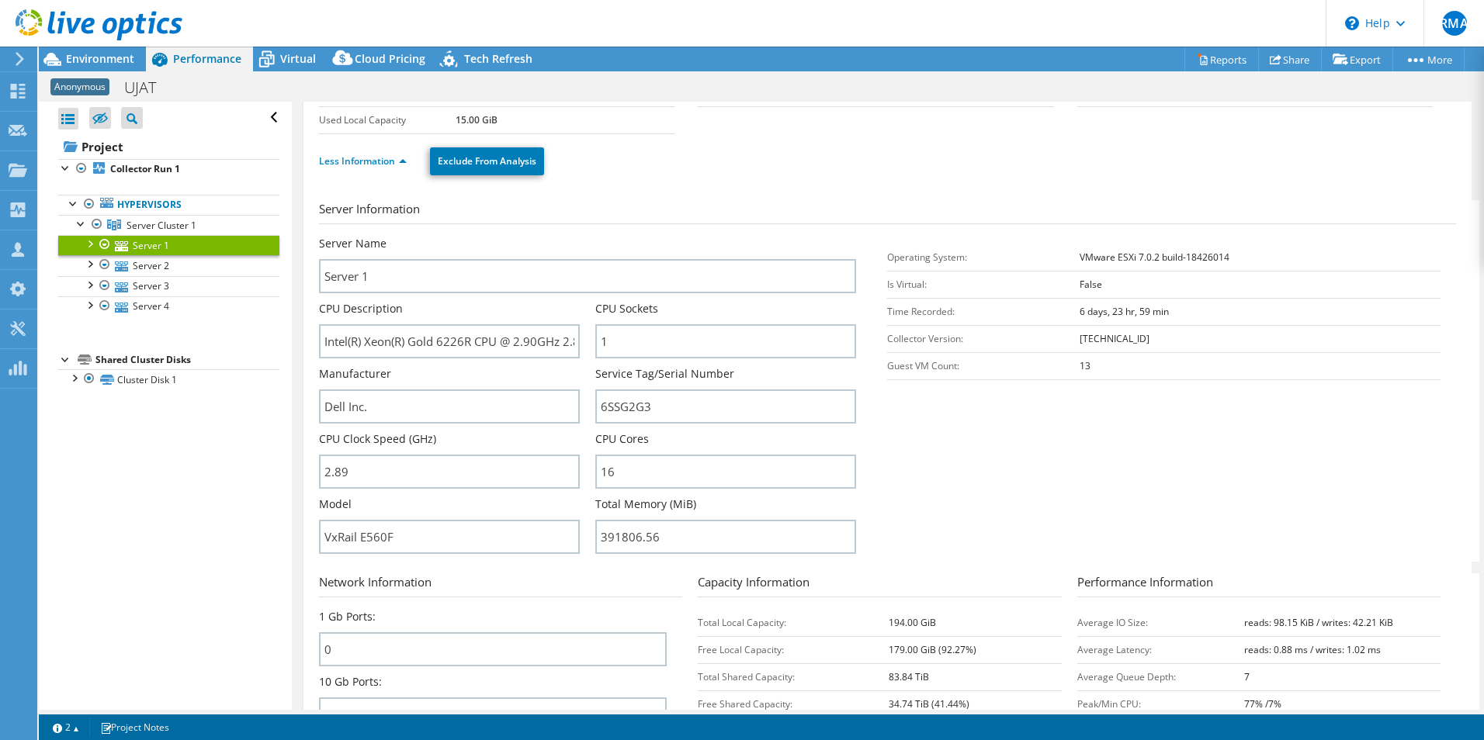
click at [958, 459] on section "Server Information Server Name Server 1 CPU Description Intel(R) Xeon(R) Gold 6…" at bounding box center [891, 381] width 1145 height 362
